Goal: Task Accomplishment & Management: Complete application form

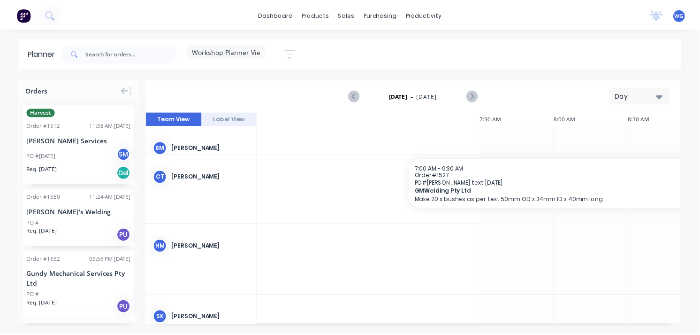
scroll to position [104, 885]
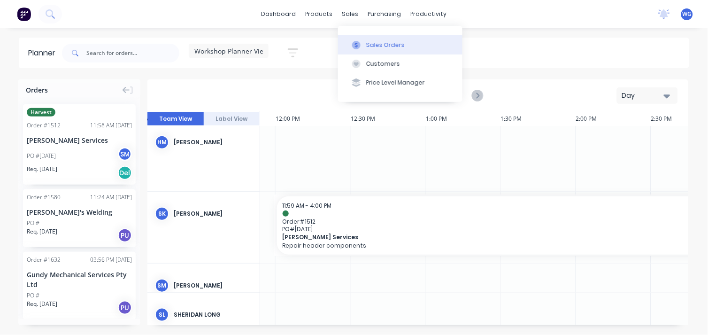
click at [368, 39] on button "Sales Orders" at bounding box center [400, 44] width 124 height 19
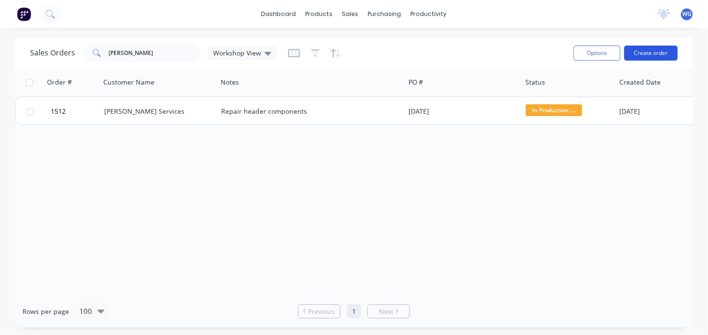
click at [648, 54] on button "Create order" at bounding box center [650, 53] width 53 height 15
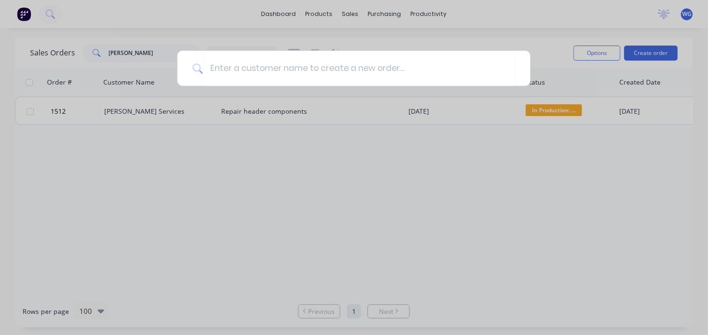
click at [311, 270] on div at bounding box center [354, 167] width 708 height 335
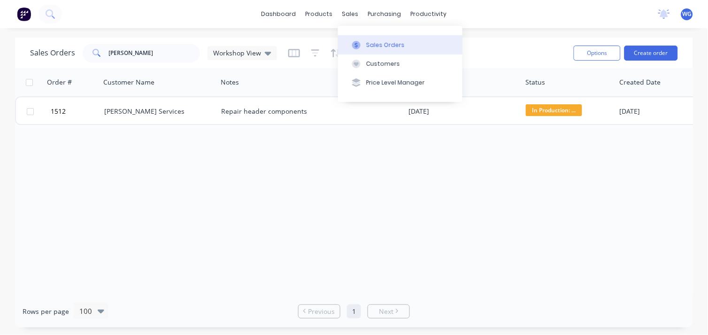
click at [353, 38] on button "Sales Orders" at bounding box center [400, 44] width 124 height 19
drag, startPoint x: 133, startPoint y: 55, endPoint x: 61, endPoint y: 50, distance: 72.0
click at [61, 50] on div "Sales Orders [PERSON_NAME] Workshop View" at bounding box center [153, 53] width 247 height 19
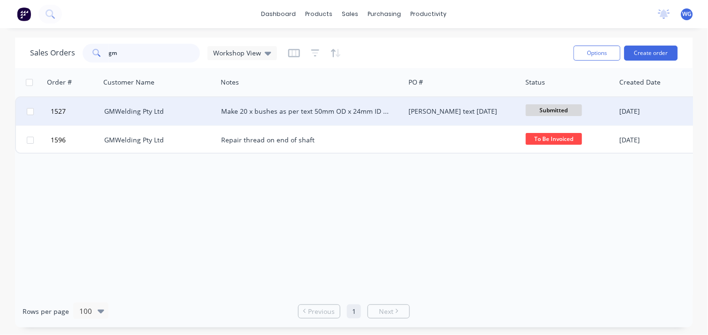
type input "gm"
click at [160, 112] on div "GMWelding Pty Ltd" at bounding box center [156, 111] width 104 height 9
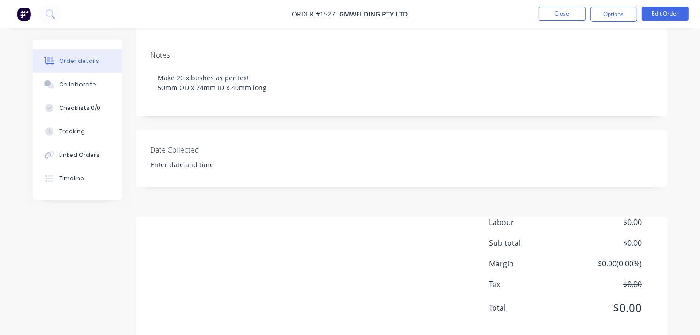
scroll to position [160, 0]
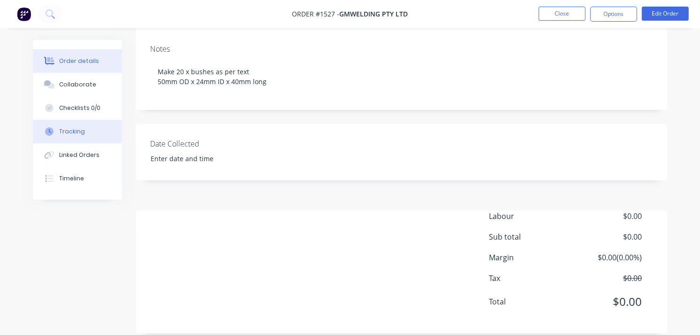
click at [99, 141] on button "Tracking" at bounding box center [77, 131] width 89 height 23
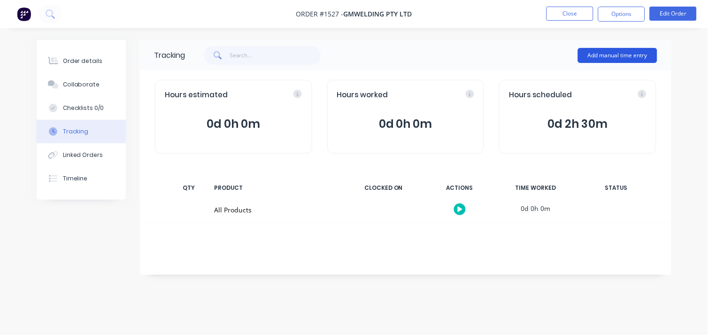
click at [592, 52] on button "Add manual time entry" at bounding box center [617, 55] width 79 height 15
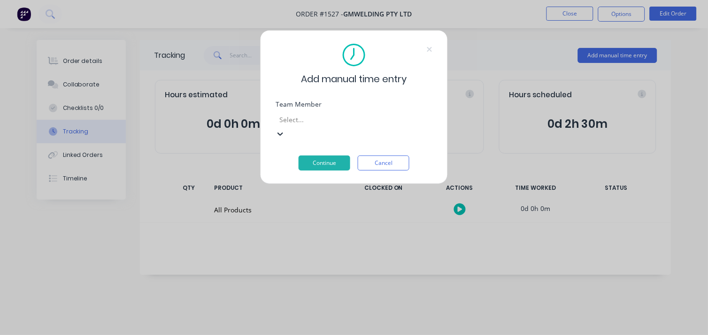
click at [301, 122] on div at bounding box center [345, 120] width 135 height 12
click at [335, 155] on button "Continue" at bounding box center [324, 162] width 52 height 15
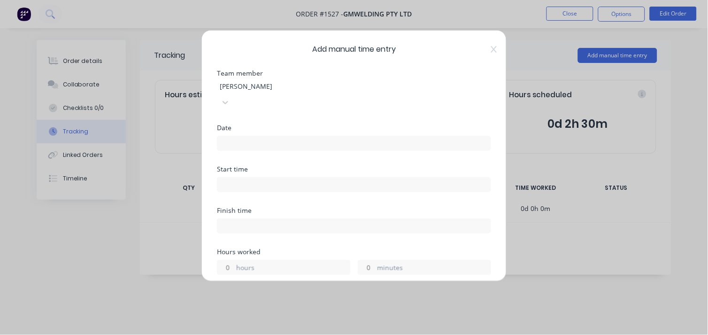
click at [243, 136] on input at bounding box center [353, 143] width 273 height 14
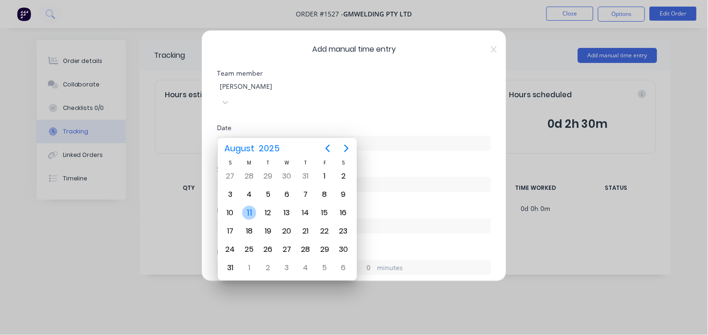
click at [251, 210] on div "11" at bounding box center [249, 212] width 14 height 14
type input "[DATE]"
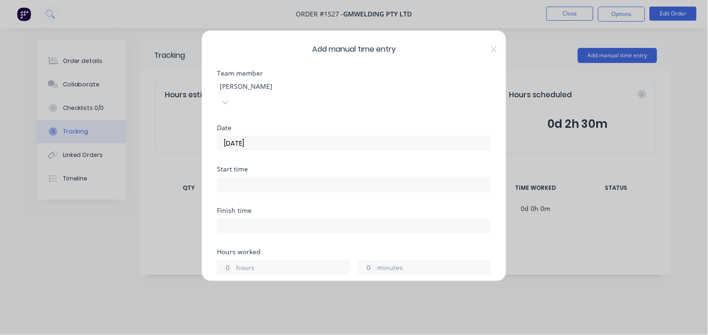
click at [235, 175] on div at bounding box center [354, 183] width 274 height 17
click at [240, 177] on input at bounding box center [353, 184] width 273 height 14
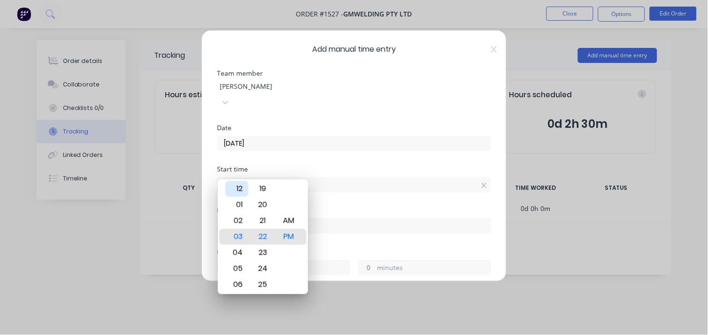
click at [242, 190] on div "12" at bounding box center [236, 189] width 23 height 16
click at [348, 248] on div "Hours worked" at bounding box center [354, 251] width 274 height 7
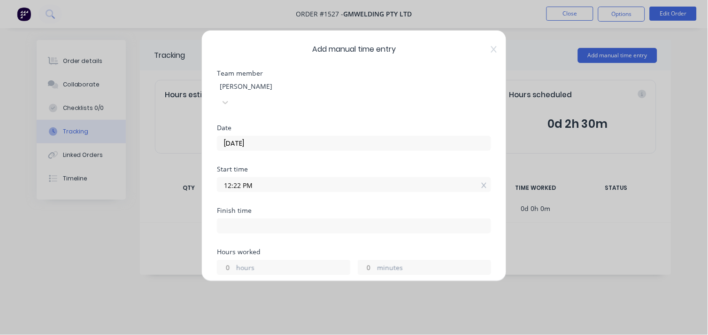
click at [237, 177] on input "12:22 PM" at bounding box center [353, 184] width 273 height 14
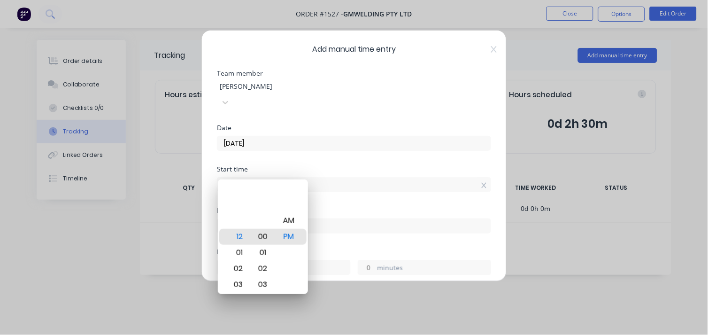
type input "12:00 PM"
click at [344, 231] on div "Finish time" at bounding box center [354, 227] width 274 height 41
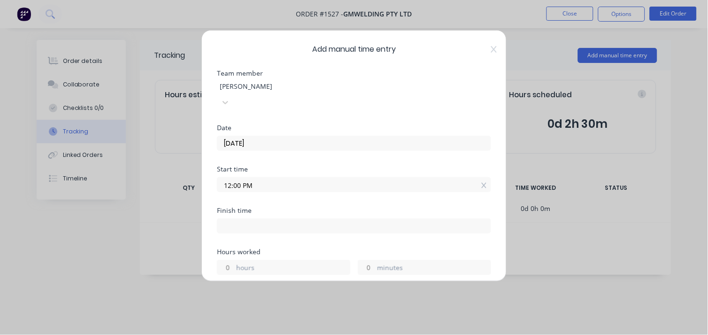
click at [228, 219] on input at bounding box center [353, 226] width 273 height 14
type input "03:22 PM"
type input "3"
type input "22"
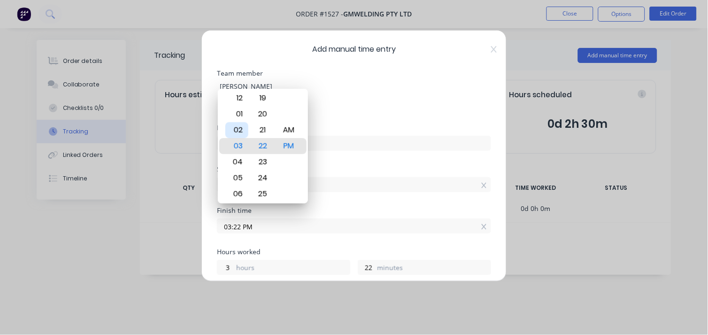
click at [238, 130] on div "02" at bounding box center [236, 130] width 23 height 16
type input "02:22 PM"
type input "2"
drag, startPoint x: 238, startPoint y: 130, endPoint x: 253, endPoint y: 126, distance: 16.2
click at [253, 126] on div "12 01 02 03 04 05 06 07 08 09 10 11 00 01 02 03 04 05 06 07 08 09 10 11 12 13 1…" at bounding box center [263, 146] width 90 height 114
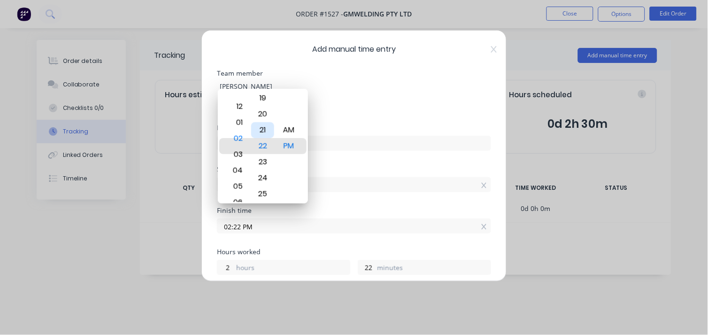
type input "03:22 PM"
type input "3"
type input "03:04 PM"
type input "4"
type input "03:00 PM"
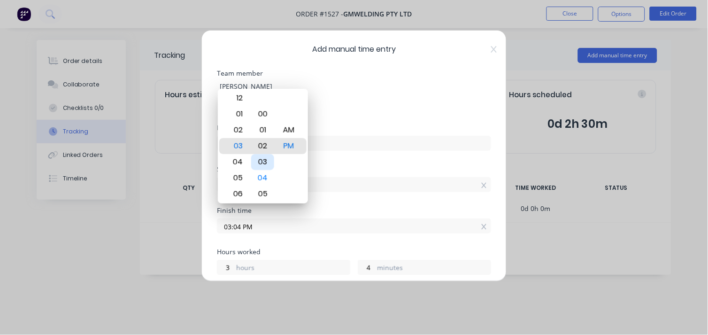
type input "0"
click at [265, 142] on div "00" at bounding box center [262, 146] width 23 height 16
click at [247, 123] on div "02" at bounding box center [236, 130] width 23 height 16
type input "02:00 PM"
type input "2"
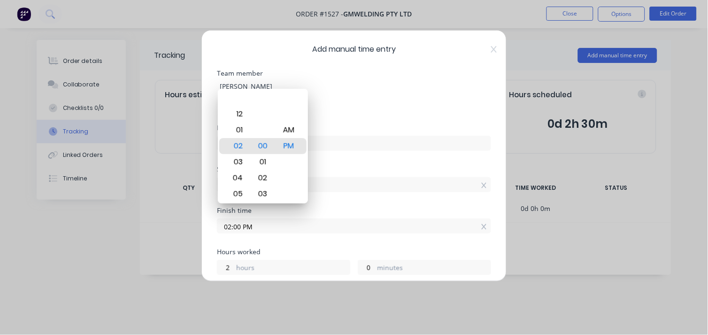
click at [387, 207] on div "Finish time" at bounding box center [354, 210] width 274 height 7
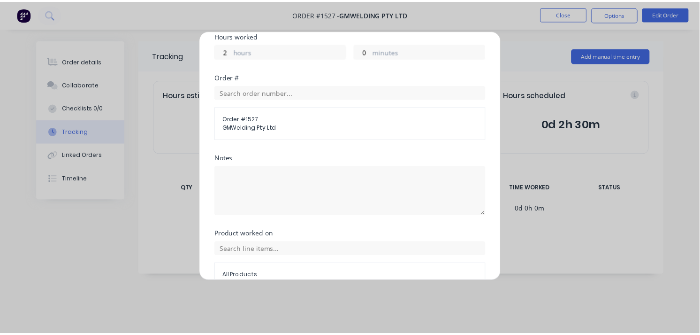
scroll to position [252, 0]
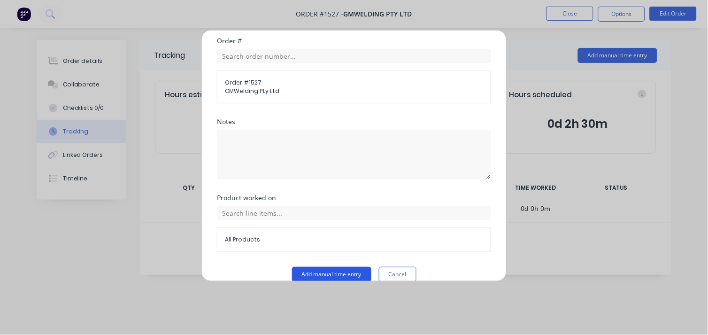
click at [316, 266] on button "Add manual time entry" at bounding box center [331, 273] width 79 height 15
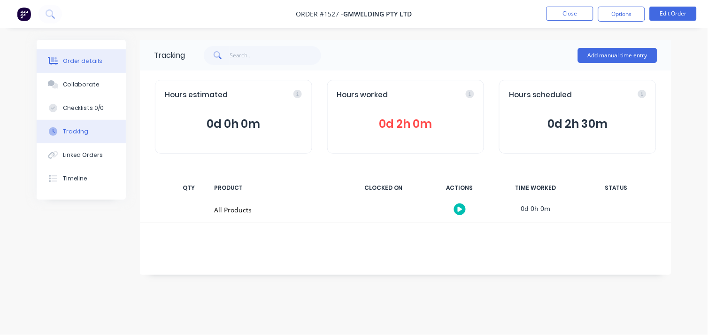
click at [85, 61] on div "Order details" at bounding box center [83, 61] width 40 height 8
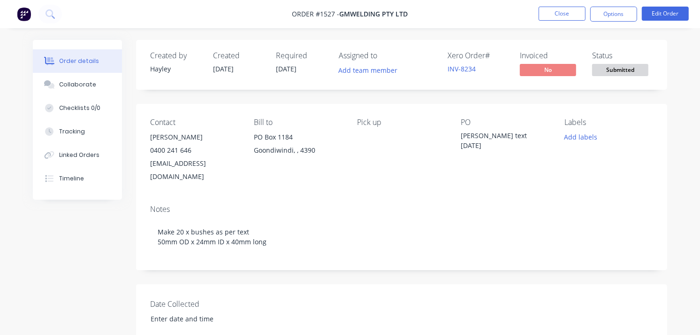
scroll to position [160, 0]
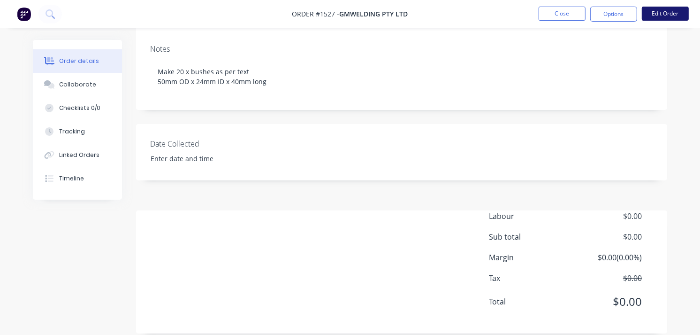
click at [673, 7] on button "Edit Order" at bounding box center [665, 14] width 47 height 14
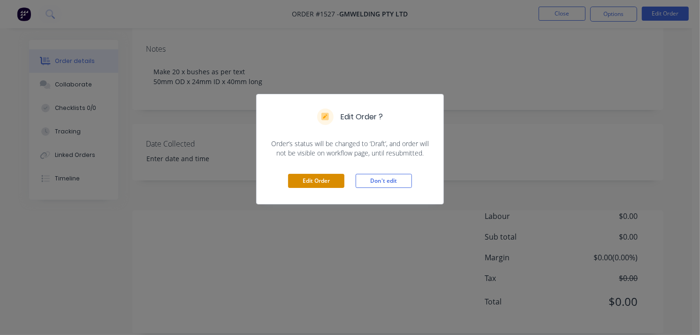
click at [298, 175] on button "Edit Order" at bounding box center [316, 181] width 56 height 14
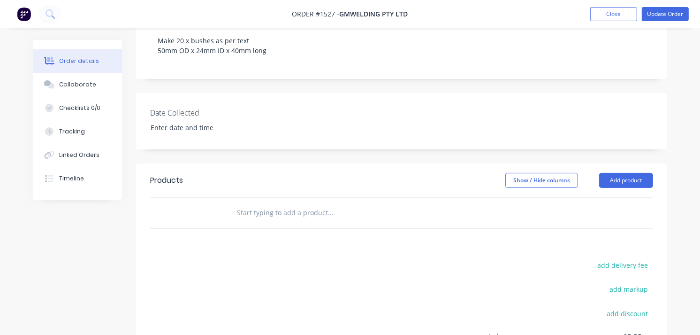
scroll to position [313, 0]
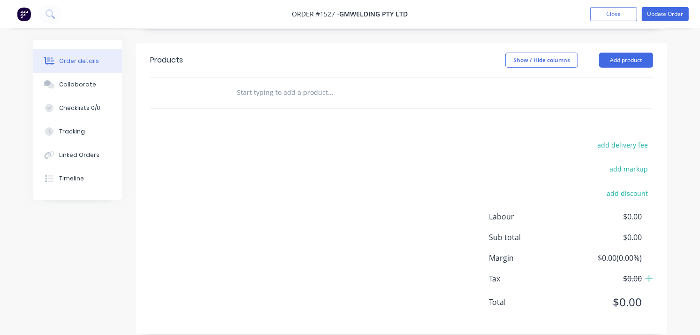
click at [344, 77] on div at bounding box center [394, 92] width 338 height 30
click at [614, 53] on button "Add product" at bounding box center [626, 60] width 54 height 15
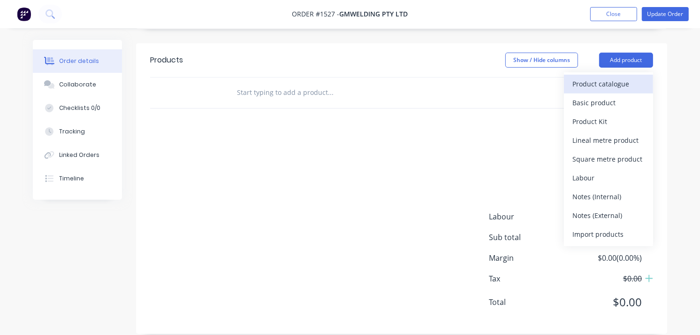
click at [581, 77] on div "Product catalogue" at bounding box center [608, 84] width 72 height 14
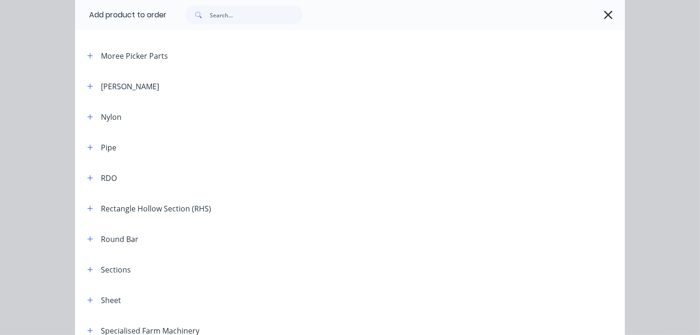
scroll to position [917, 0]
click at [84, 241] on button "button" at bounding box center [90, 238] width 12 height 12
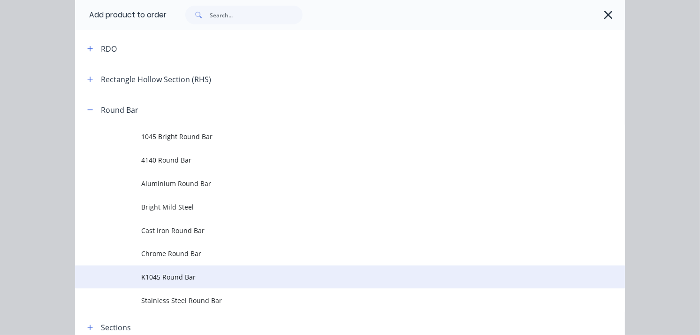
scroll to position [1045, 0]
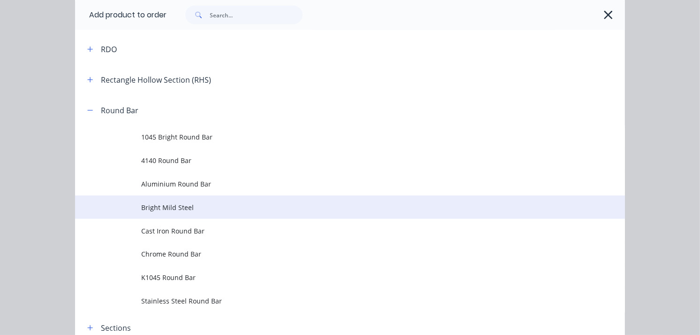
click at [117, 209] on td at bounding box center [108, 206] width 66 height 23
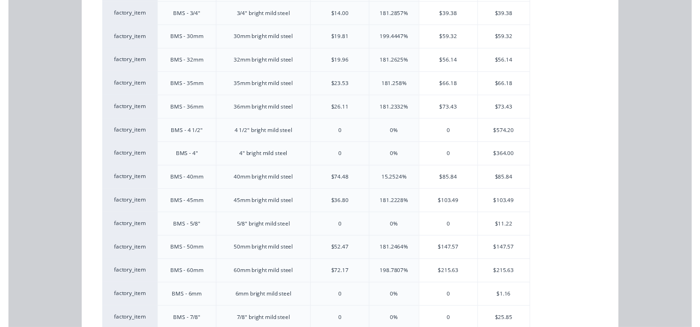
scroll to position [597, 0]
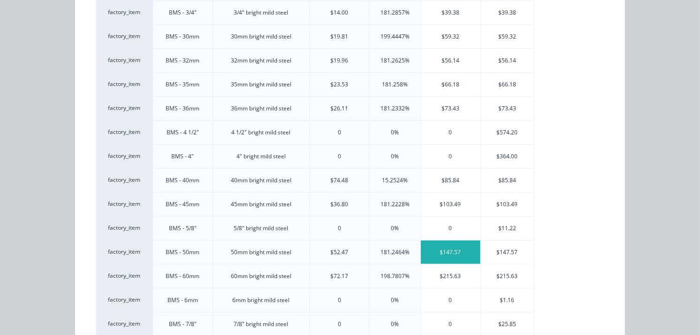
click at [432, 251] on div "$147.57" at bounding box center [451, 251] width 60 height 23
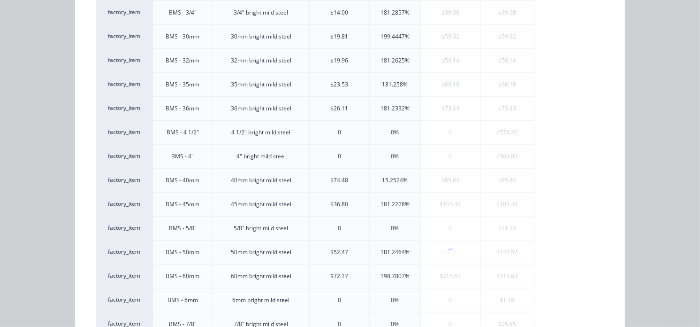
scroll to position [0, 0]
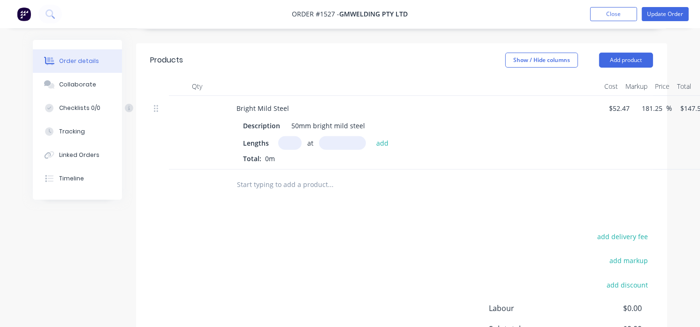
click at [284, 136] on input "text" at bounding box center [289, 143] width 23 height 14
type input "20"
click at [326, 136] on input "text" at bounding box center [342, 143] width 47 height 14
type input "40mm"
click at [381, 136] on button "add" at bounding box center [383, 142] width 22 height 13
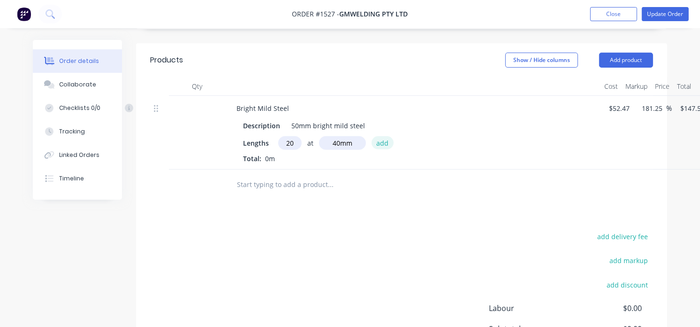
type input "$118.06"
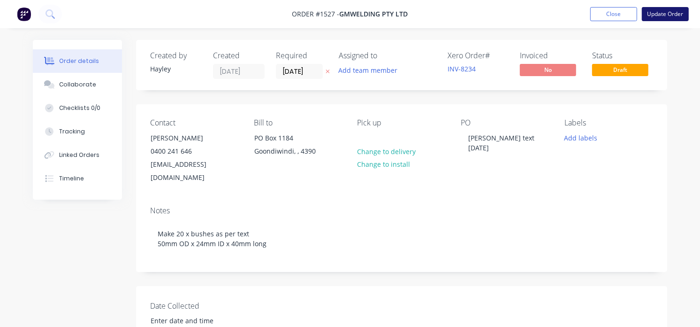
click at [651, 19] on button "Update Order" at bounding box center [665, 14] width 47 height 14
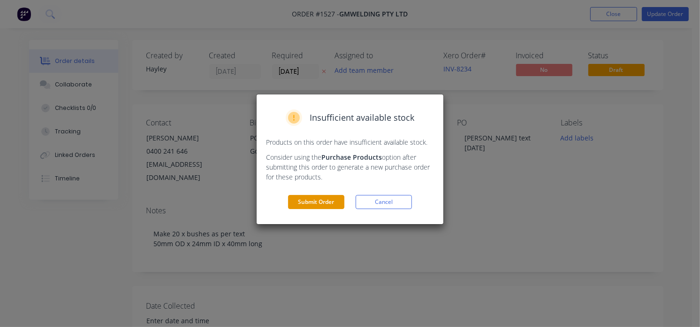
click at [308, 202] on button "Submit Order" at bounding box center [316, 202] width 56 height 14
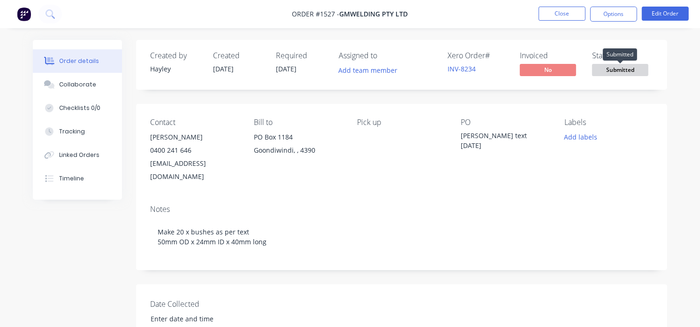
click at [616, 67] on span "Submitted" at bounding box center [620, 70] width 56 height 12
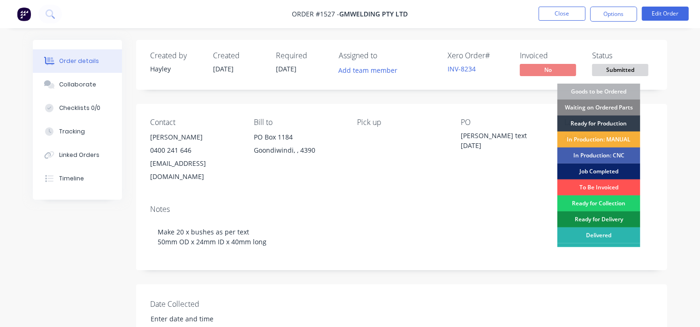
click at [588, 168] on div "Job Completed" at bounding box center [598, 171] width 83 height 16
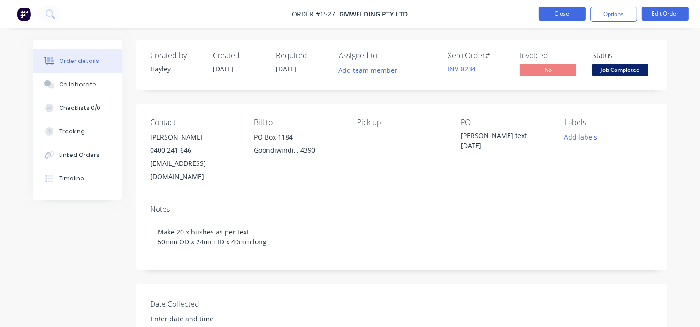
click at [568, 12] on button "Close" at bounding box center [562, 14] width 47 height 14
